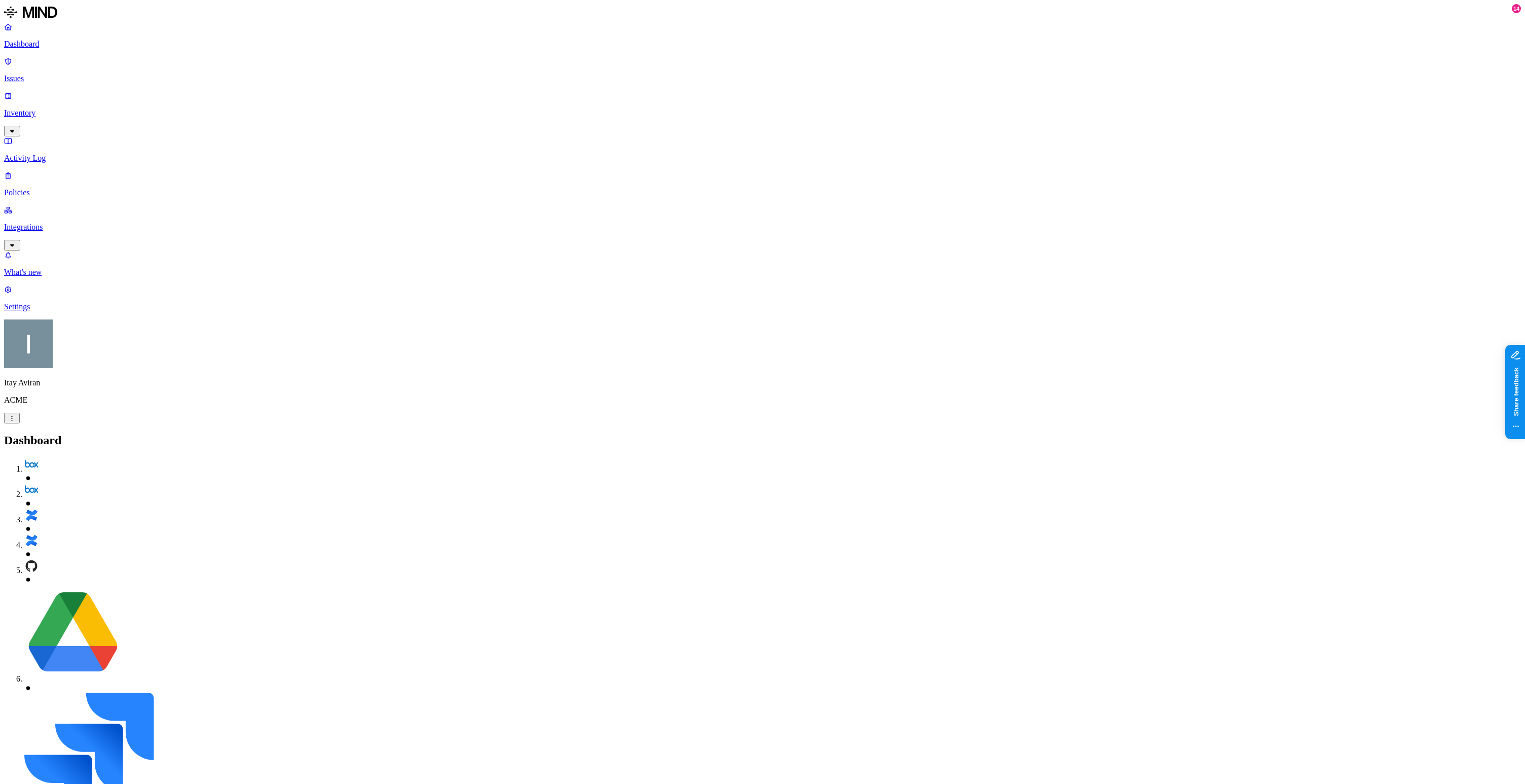
click at [77, 222] on p "Integrations" at bounding box center [762, 227] width 1517 height 9
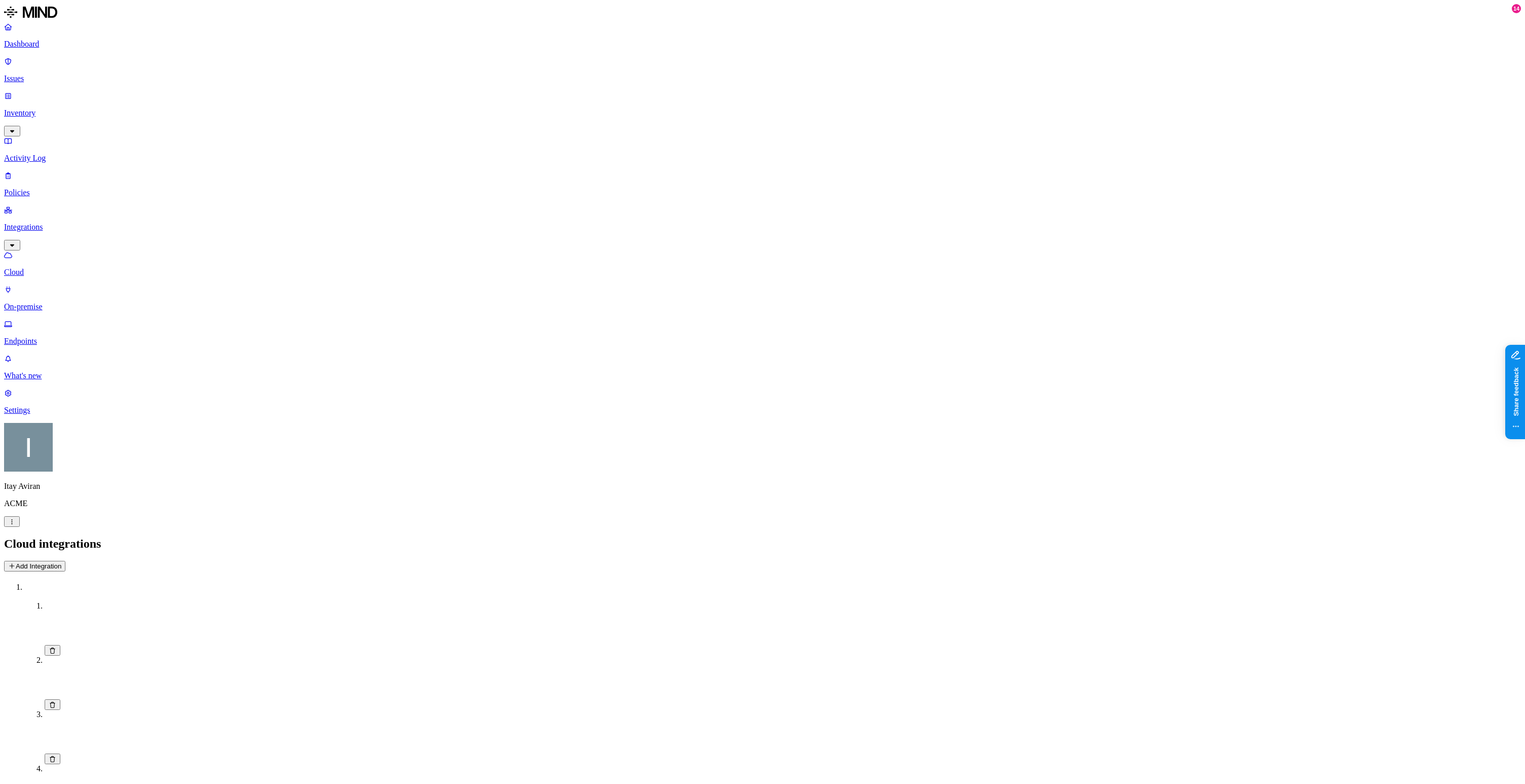
click at [60, 337] on p "Endpoints" at bounding box center [762, 341] width 1517 height 9
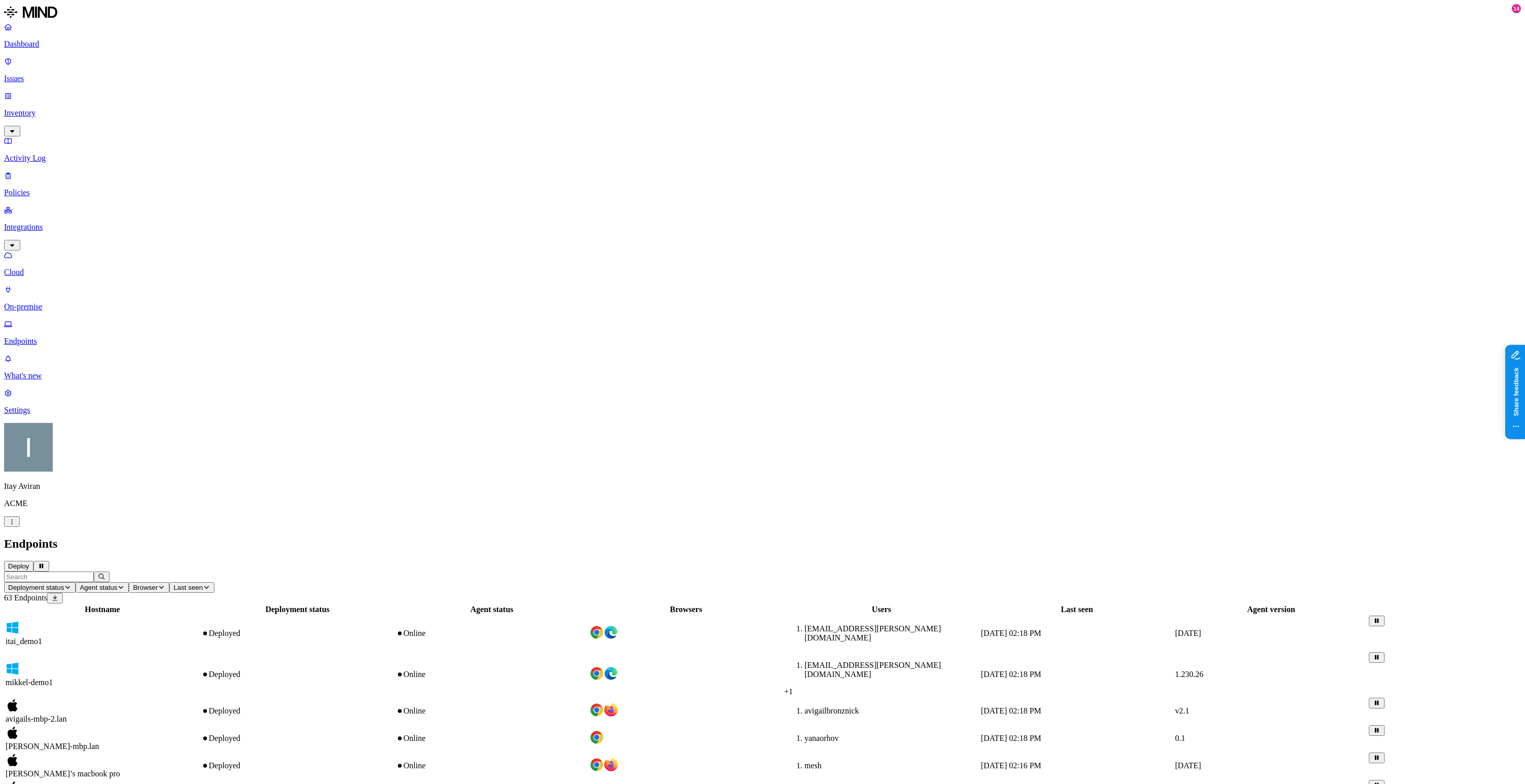
click at [94, 571] on input "text" at bounding box center [49, 577] width 90 height 11
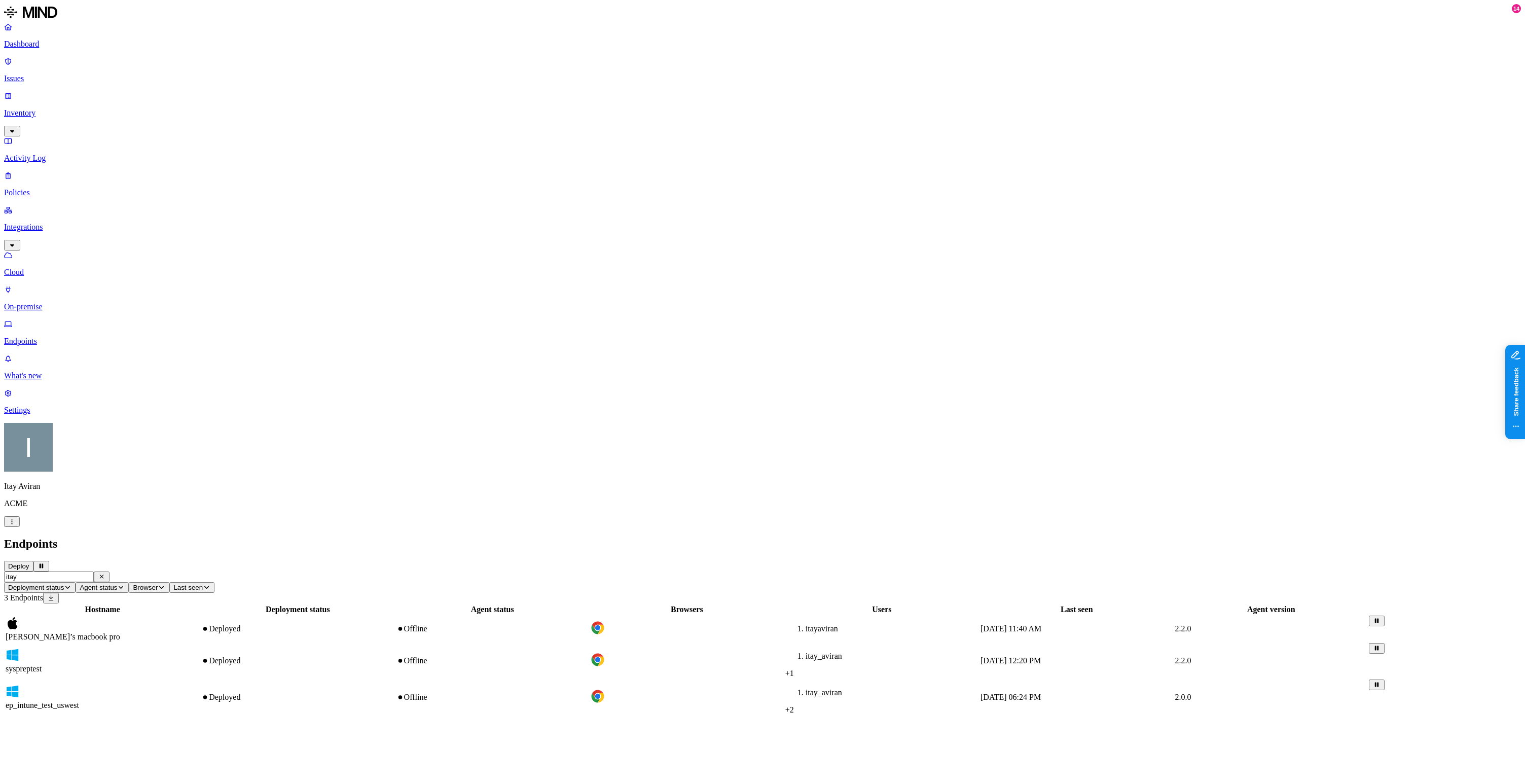
type input "itay"
drag, startPoint x: 193, startPoint y: 73, endPoint x: 199, endPoint y: 76, distance: 6.7
click at [120, 632] on span "[PERSON_NAME]’s macbook pro" at bounding box center [63, 636] width 115 height 8
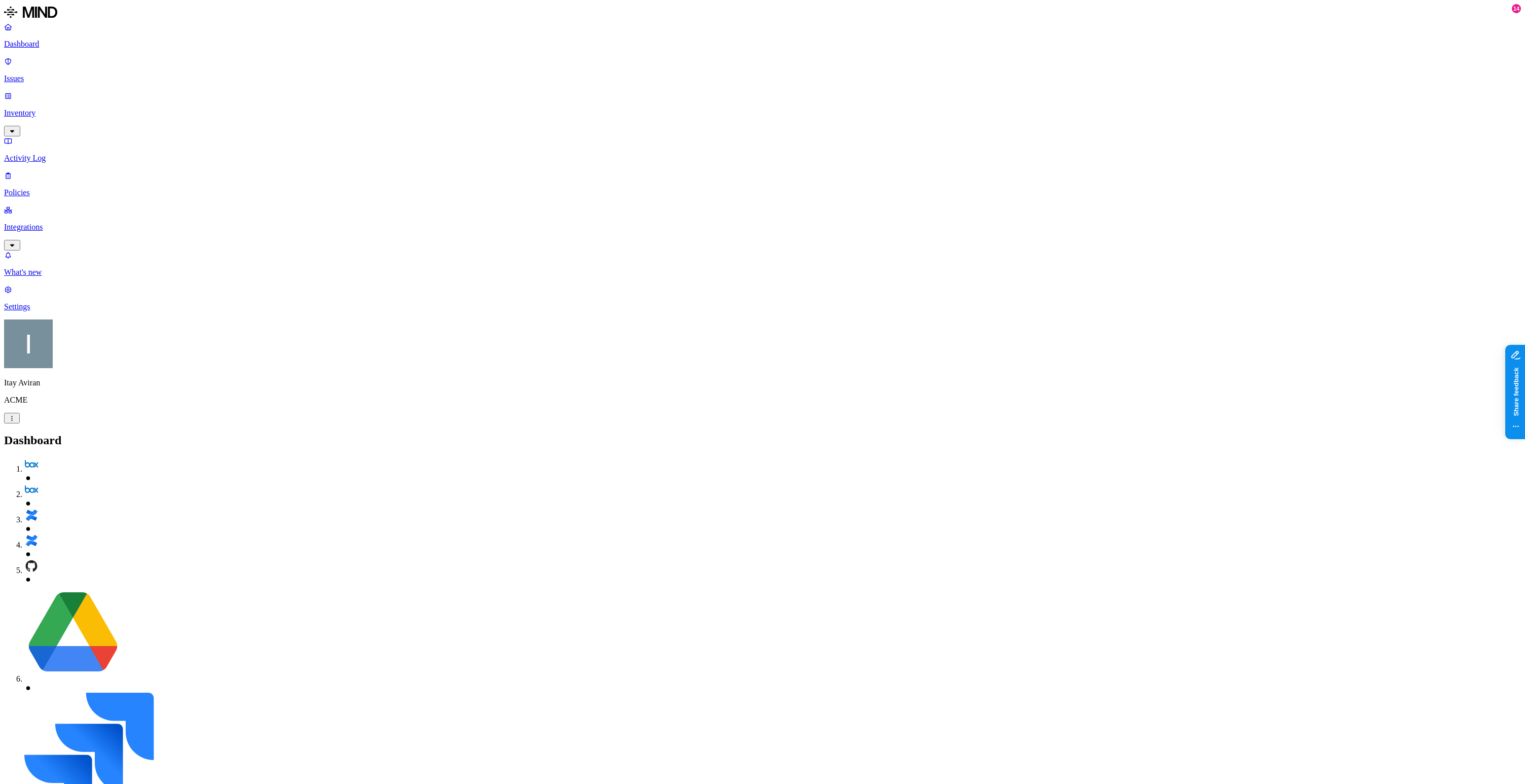
click at [50, 222] on p "Integrations" at bounding box center [762, 227] width 1517 height 9
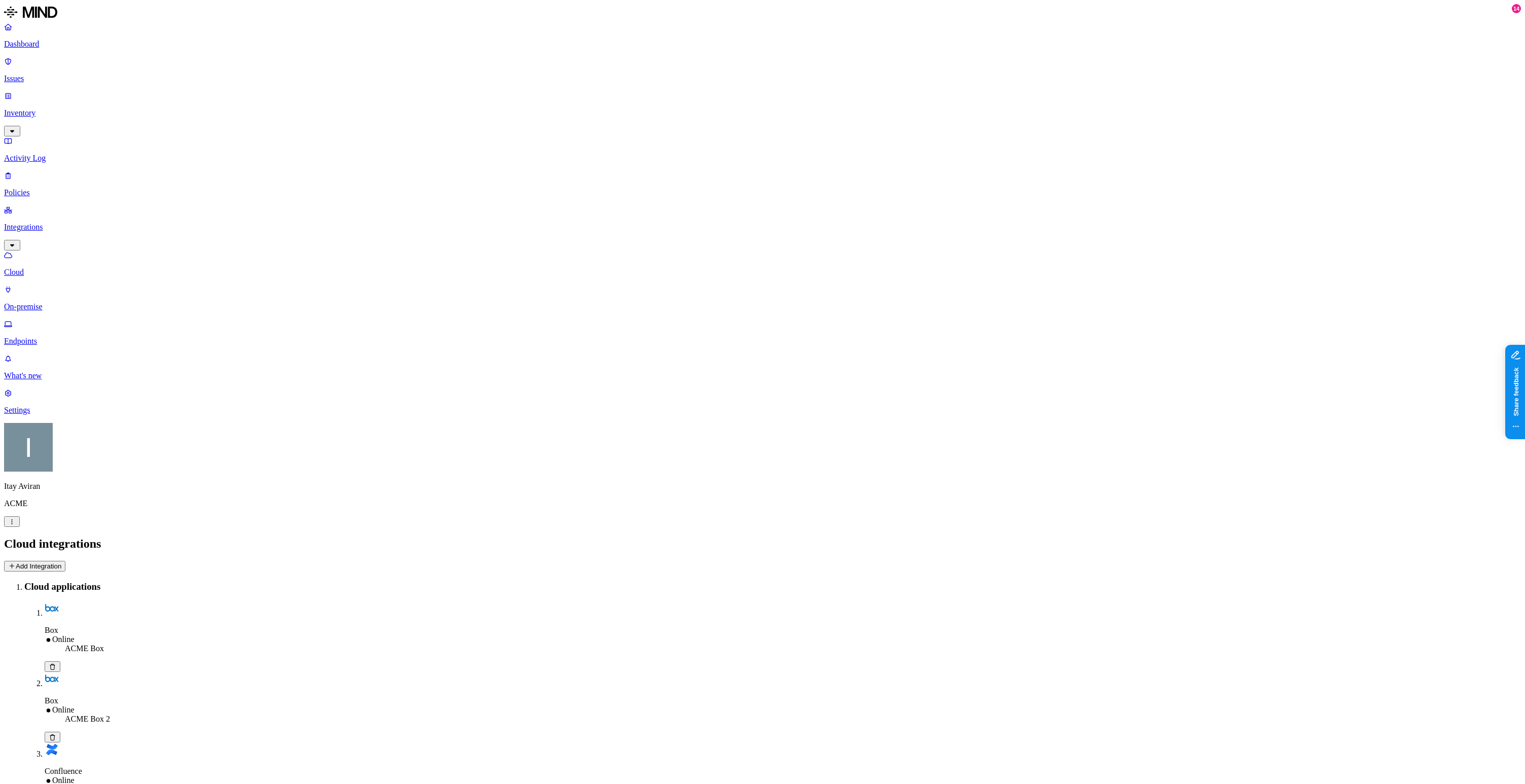
click at [59, 337] on p "Endpoints" at bounding box center [762, 341] width 1517 height 9
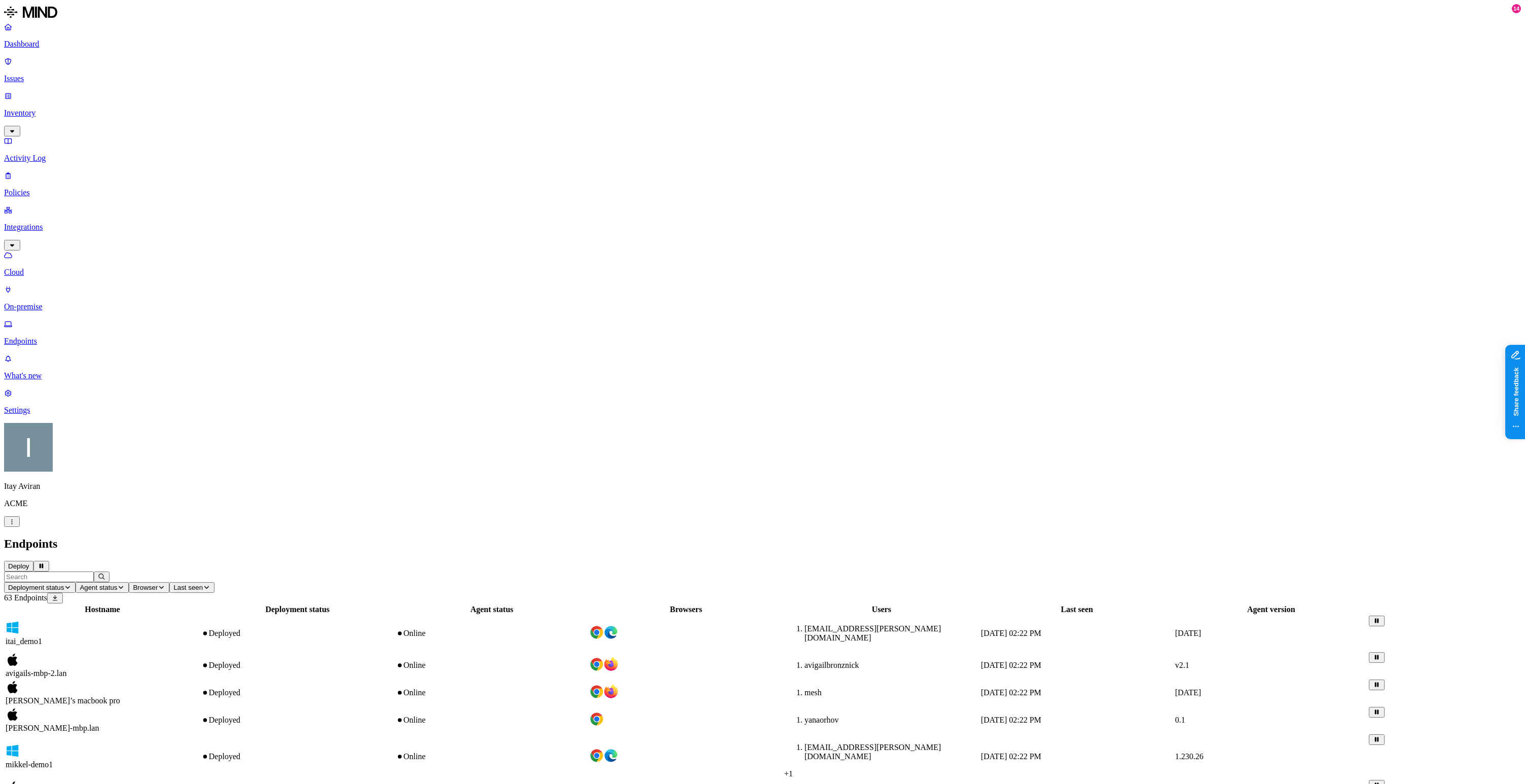
click at [200, 780] on div "itay’s macbook pro" at bounding box center [102, 793] width 193 height 25
